Goal: Task Accomplishment & Management: Complete application form

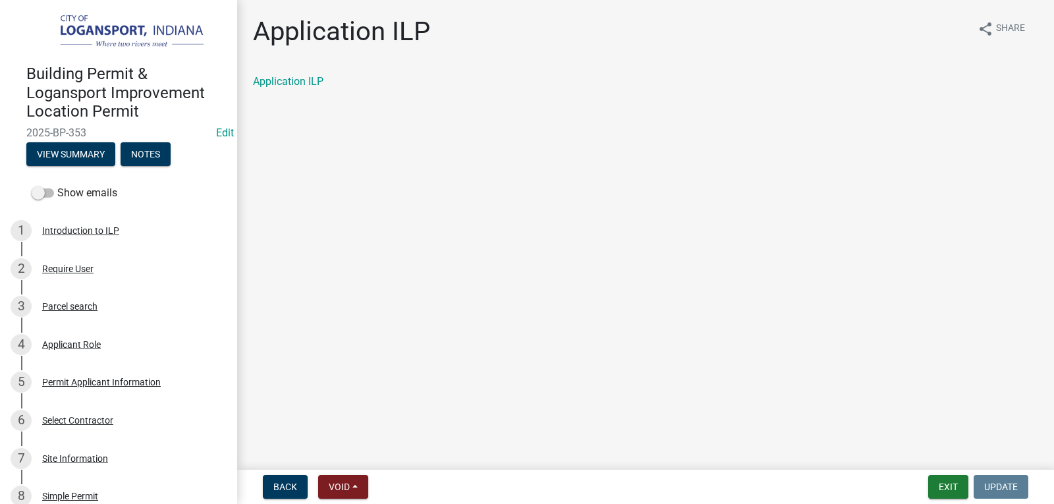
scroll to position [198, 0]
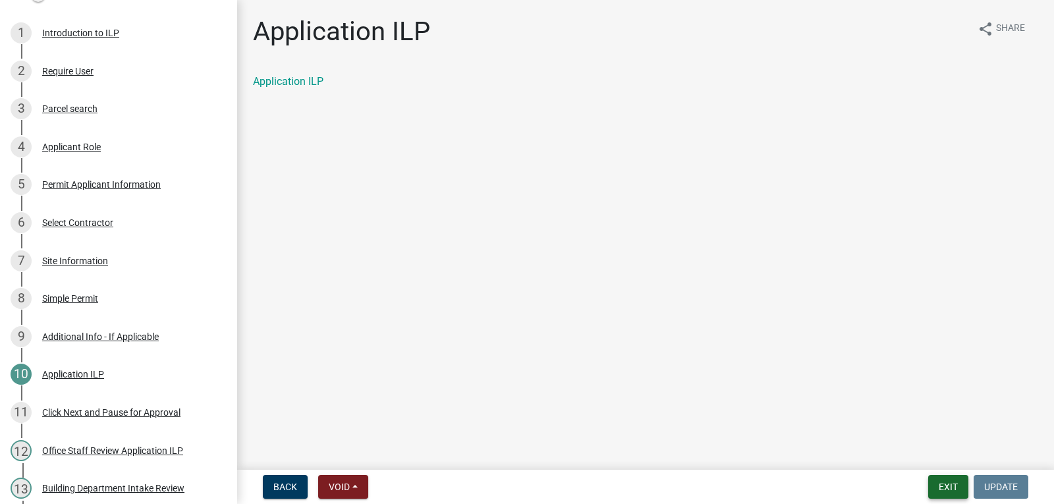
click at [942, 490] on button "Exit" at bounding box center [949, 487] width 40 height 24
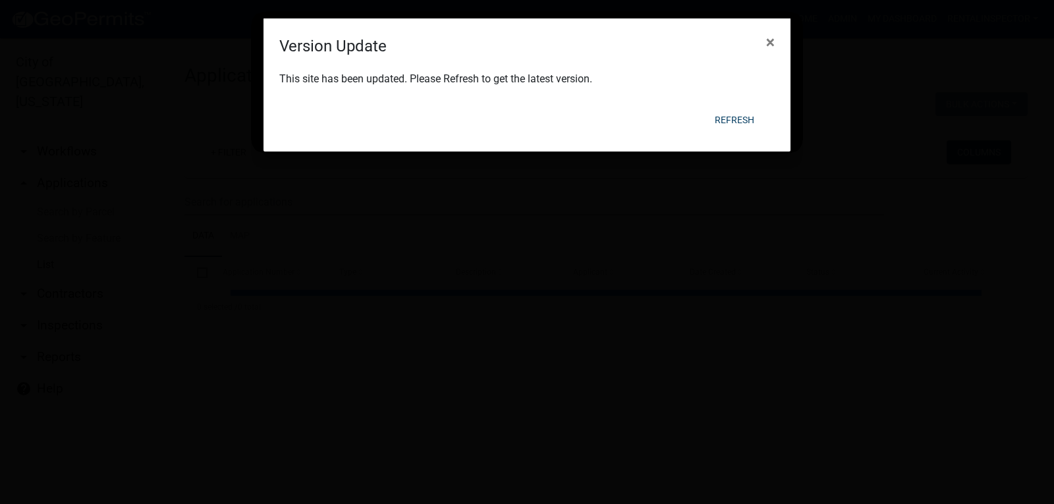
select select "3: 100"
click at [734, 116] on button "Refresh" at bounding box center [735, 120] width 61 height 24
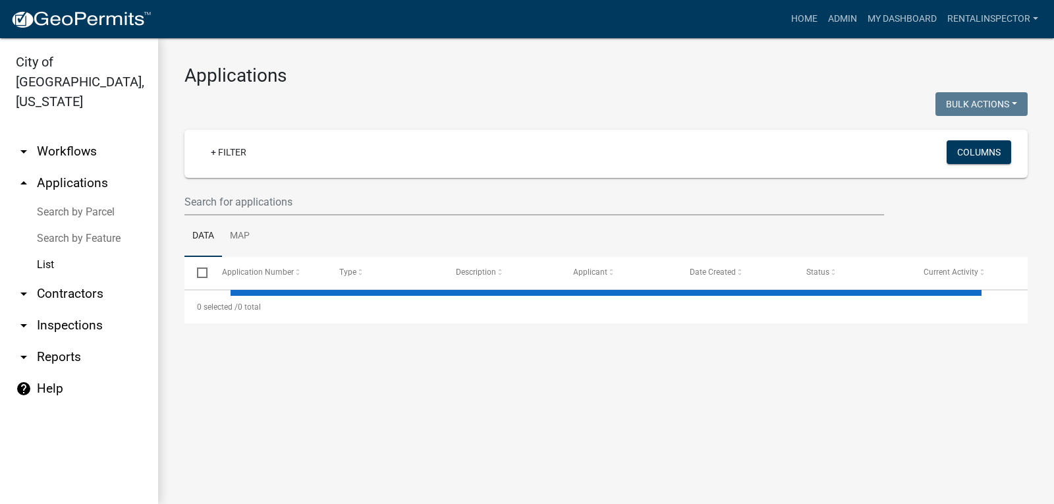
select select "3: 100"
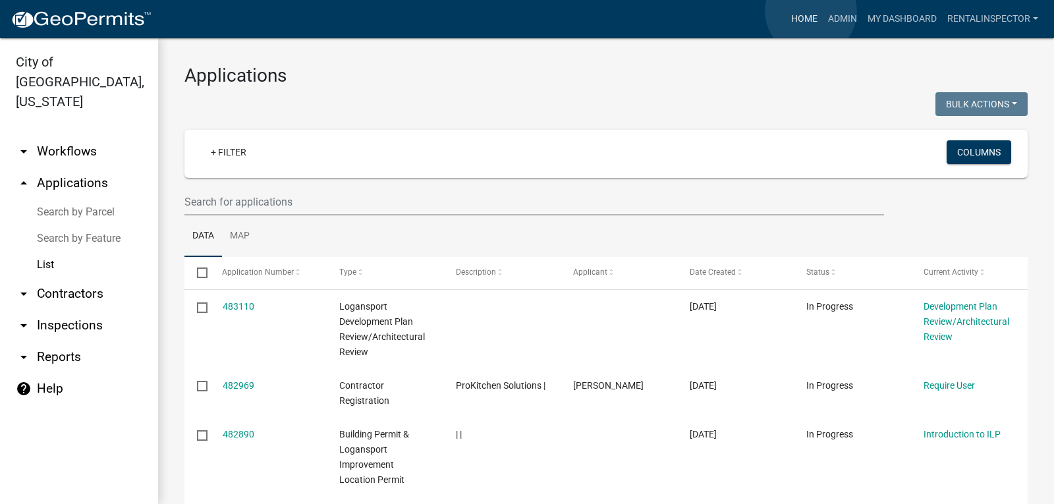
click at [811, 11] on link "Home" at bounding box center [804, 19] width 37 height 25
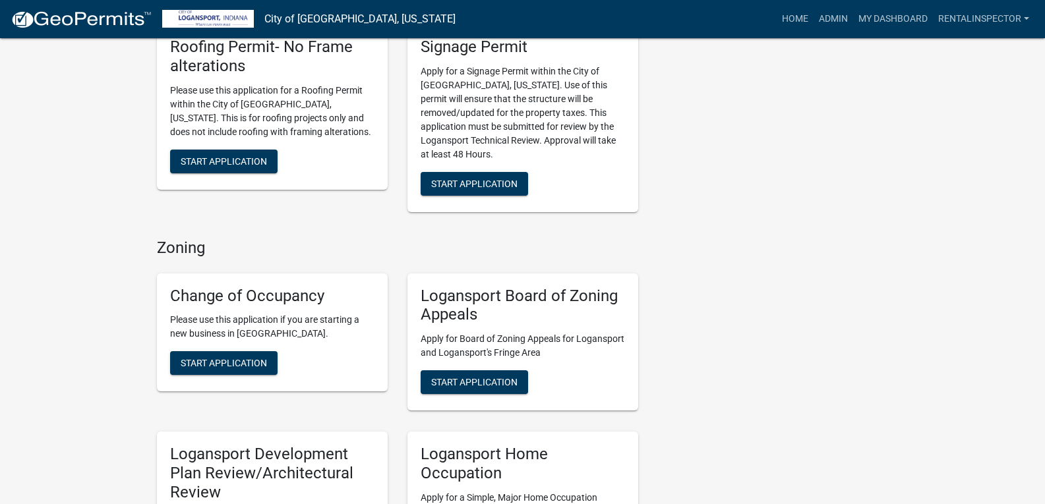
scroll to position [1186, 0]
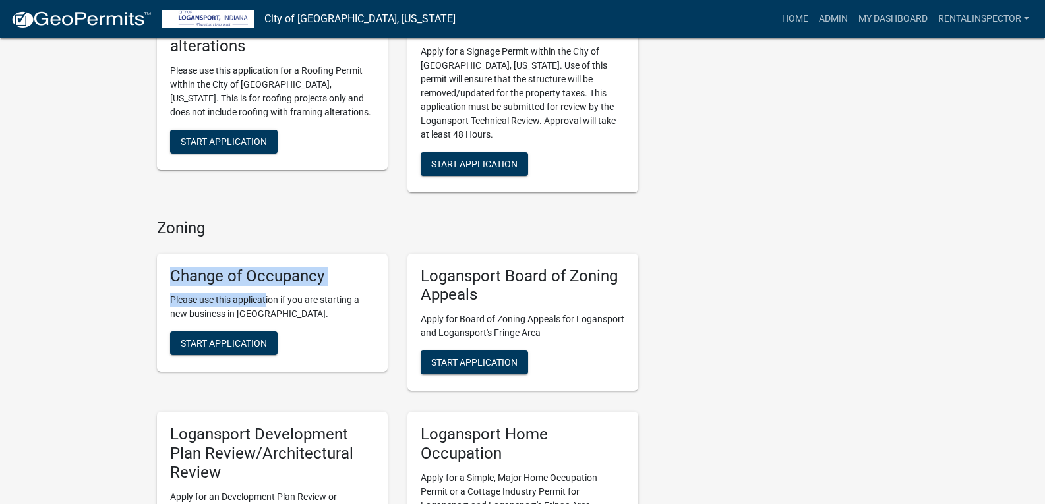
drag, startPoint x: 161, startPoint y: 264, endPoint x: 268, endPoint y: 277, distance: 107.0
click at [268, 277] on div "Change of Occupancy Please use this application if you are starting a new busin…" at bounding box center [272, 313] width 231 height 119
click at [330, 293] on p "Please use this application if you are starting a new business in [GEOGRAPHIC_D…" at bounding box center [272, 307] width 204 height 28
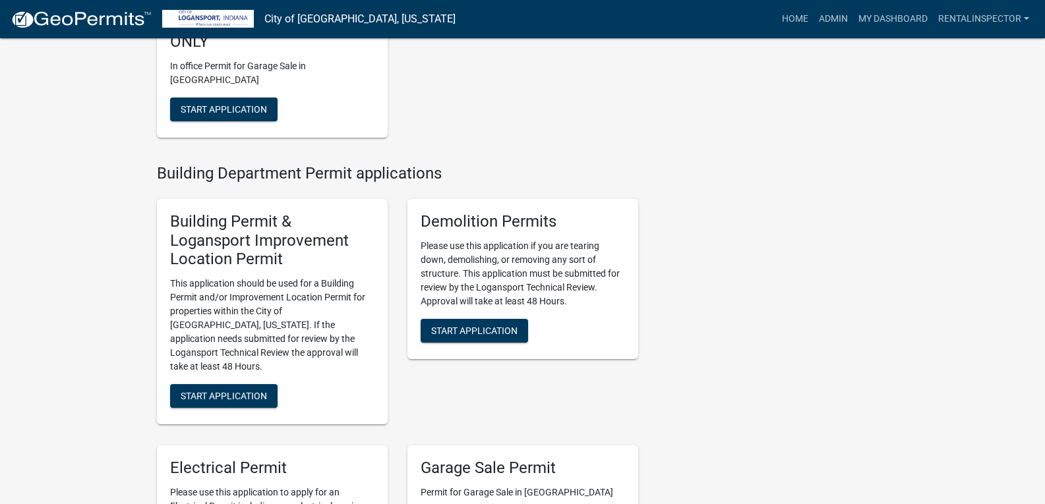
scroll to position [593, 0]
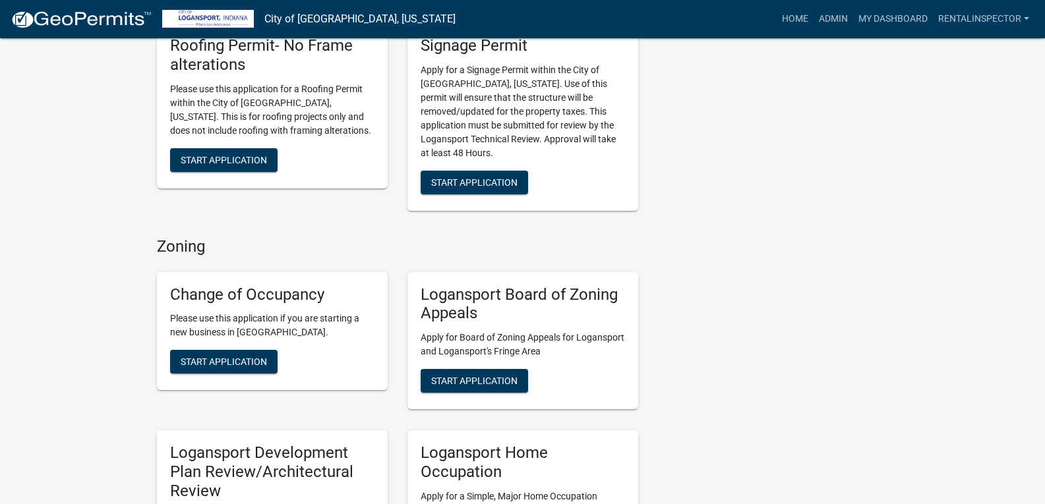
scroll to position [1186, 0]
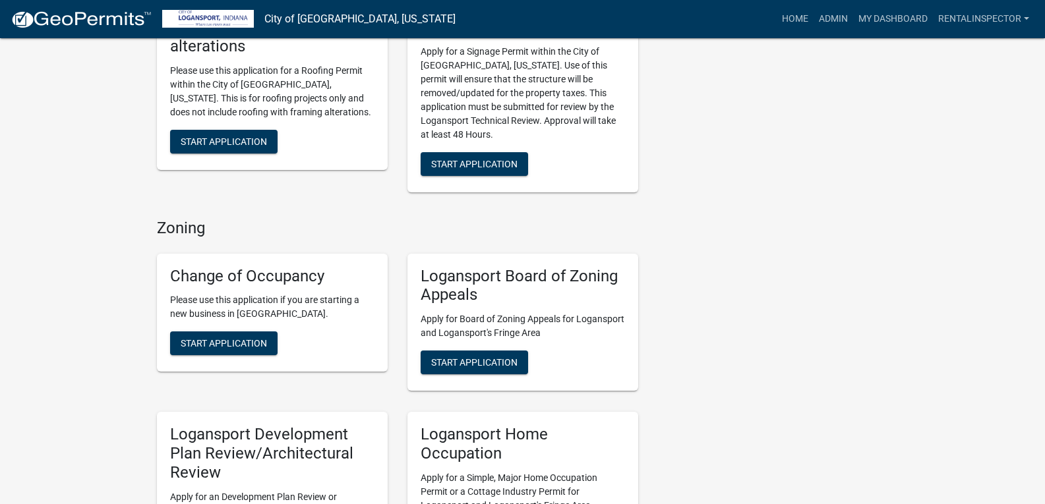
click at [866, 158] on div "Contacts [PERSON_NAME] Administrative Assistant Contact [PERSON_NAME] Building …" at bounding box center [773, 113] width 250 height 2409
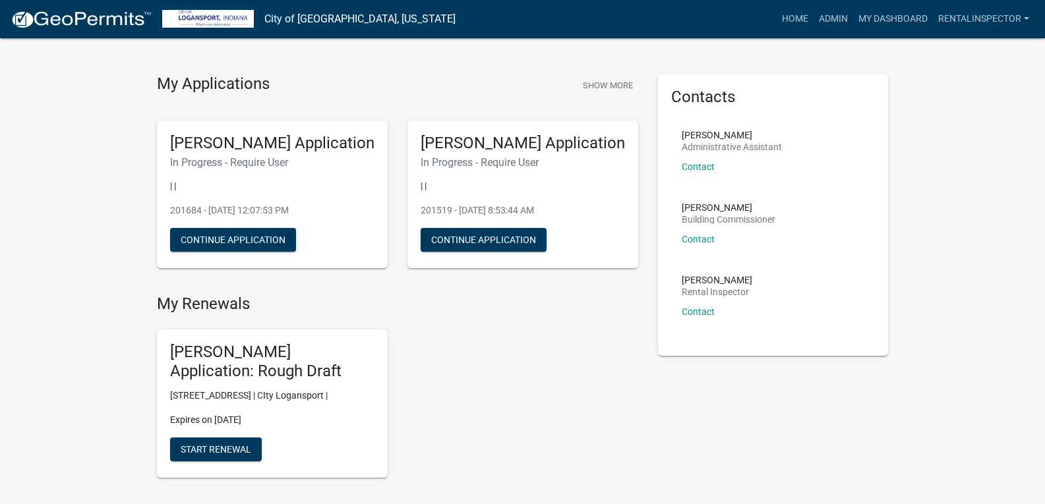
scroll to position [0, 0]
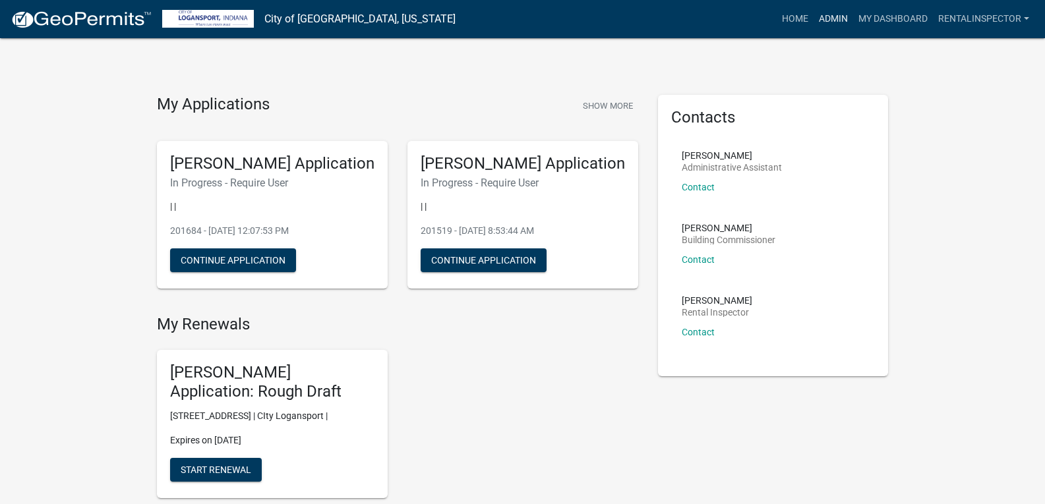
click at [822, 18] on link "Admin" at bounding box center [833, 19] width 40 height 25
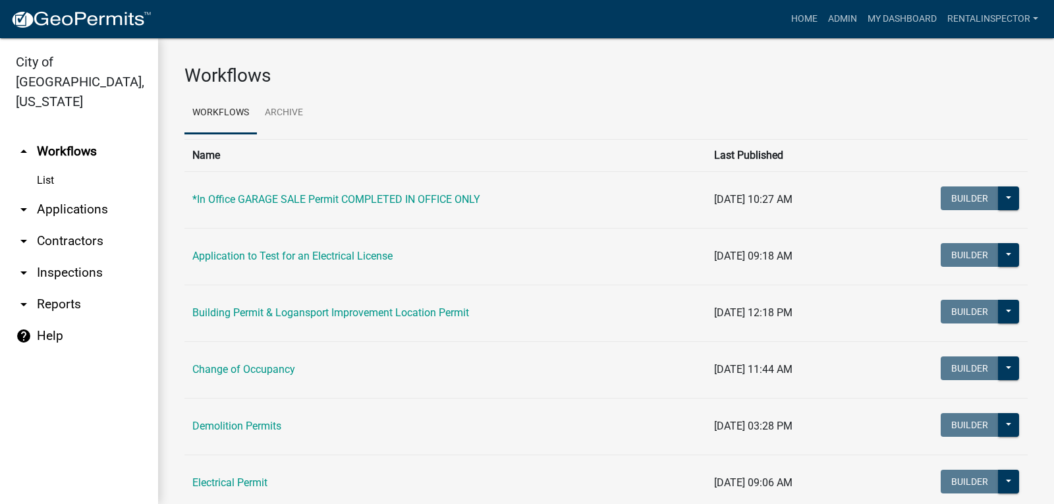
click at [72, 194] on link "arrow_drop_down Applications" at bounding box center [79, 210] width 158 height 32
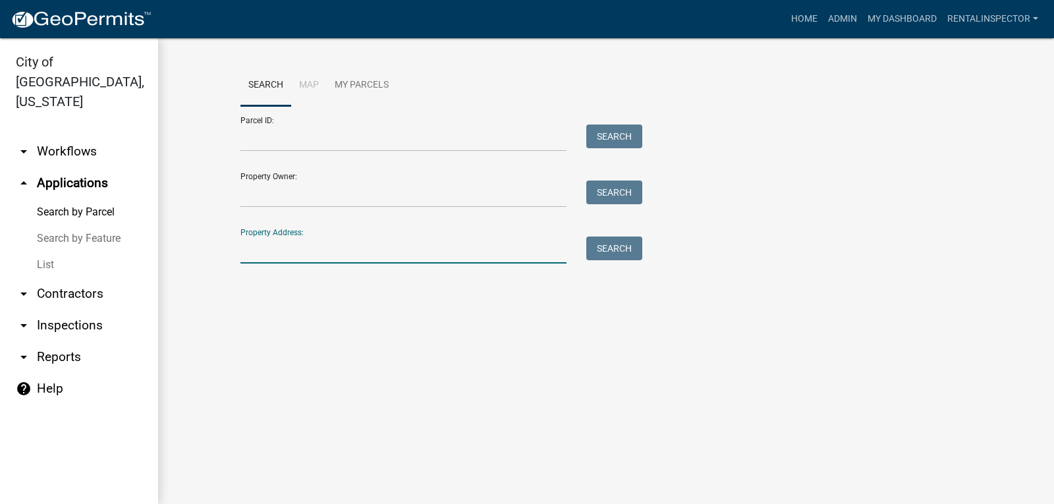
click at [365, 237] on input "Property Address:" at bounding box center [404, 250] width 326 height 27
click at [48, 252] on link "List" at bounding box center [79, 265] width 158 height 26
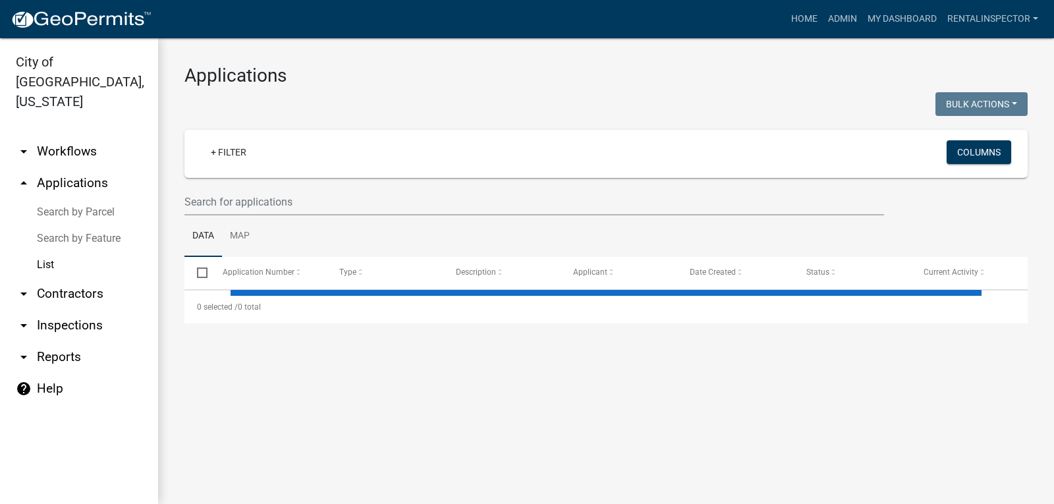
select select "3: 100"
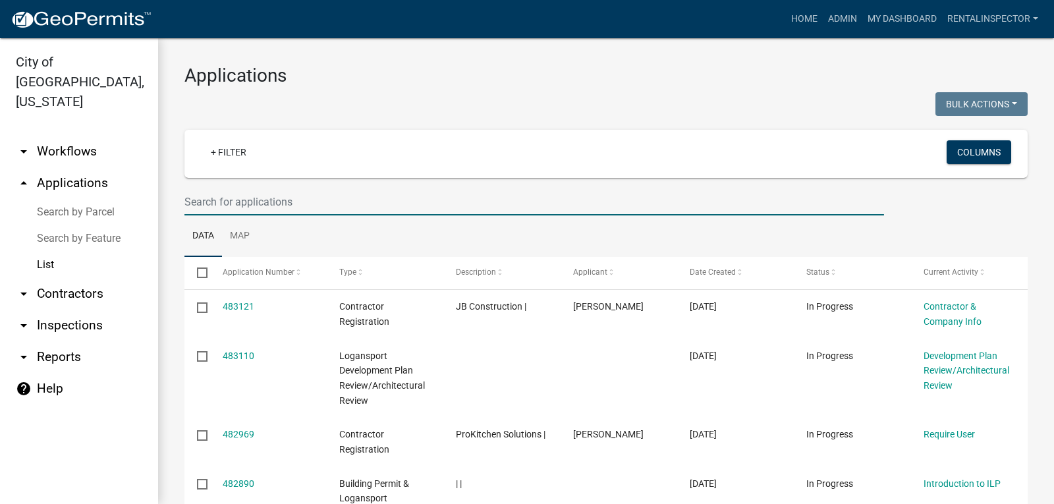
click at [274, 192] on input "text" at bounding box center [535, 201] width 700 height 27
click at [434, 235] on ul "Data Map" at bounding box center [607, 237] width 844 height 42
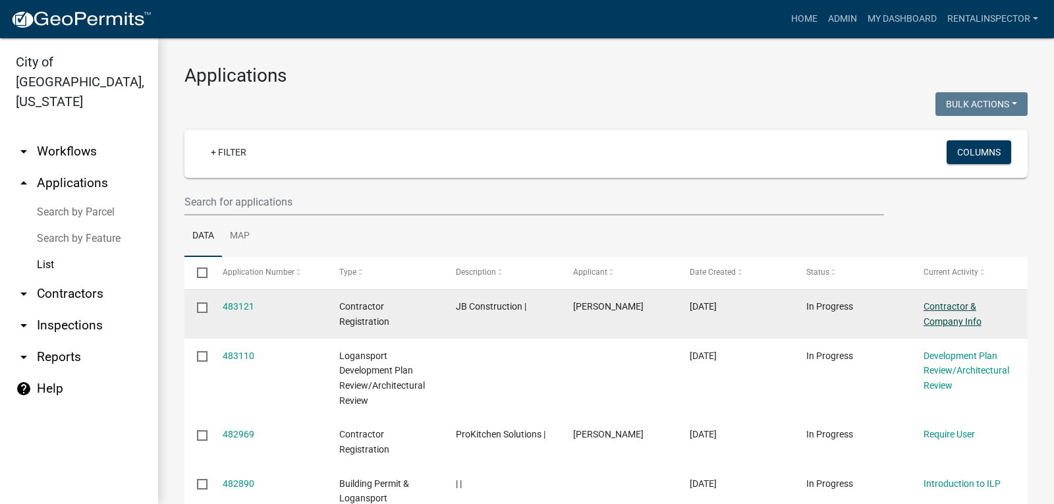
click at [950, 316] on link "Contractor & Company Info" at bounding box center [953, 314] width 58 height 26
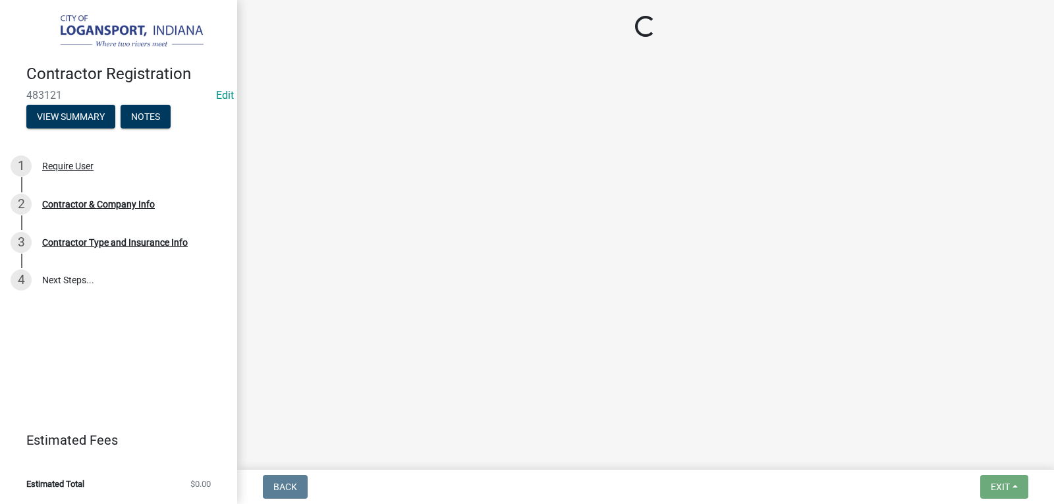
select select "IN"
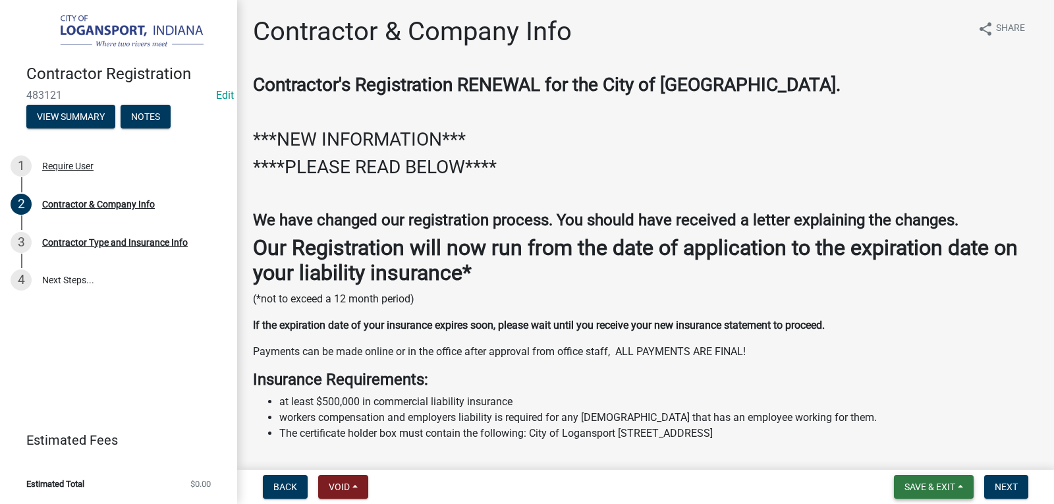
click at [951, 484] on span "Save & Exit" at bounding box center [930, 487] width 51 height 11
click at [941, 450] on button "Save & Exit" at bounding box center [921, 453] width 105 height 32
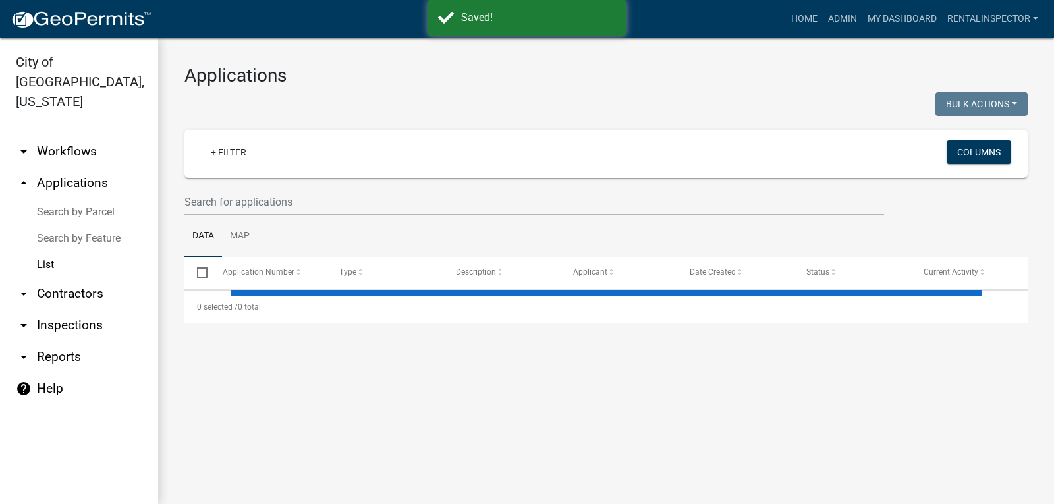
select select "3: 100"
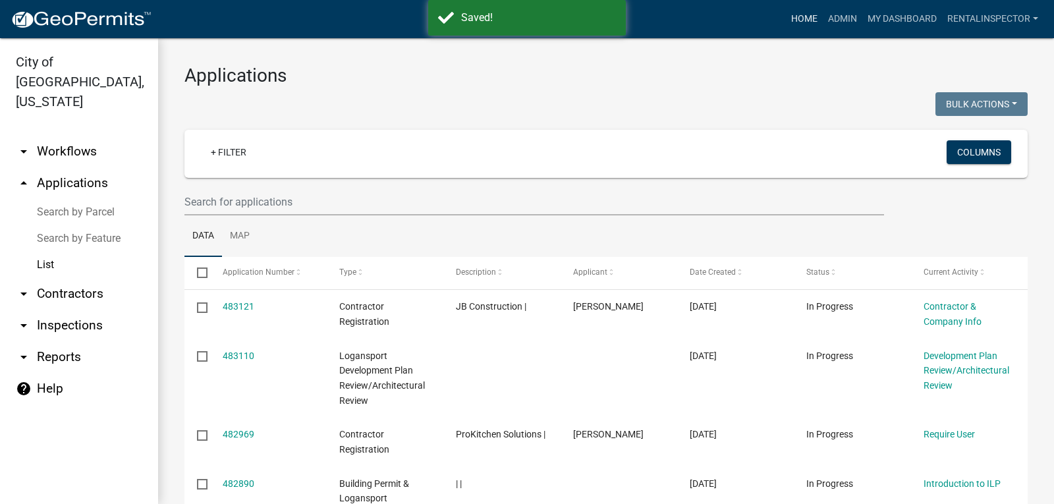
click at [807, 27] on link "Home" at bounding box center [804, 19] width 37 height 25
